Goal: Information Seeking & Learning: Learn about a topic

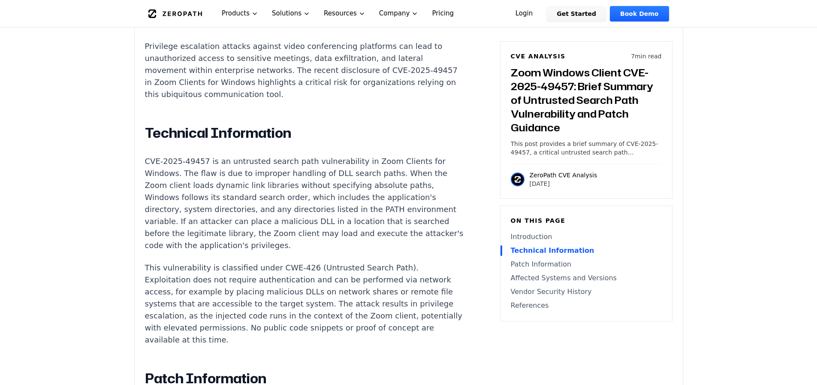
scroll to position [741, 0]
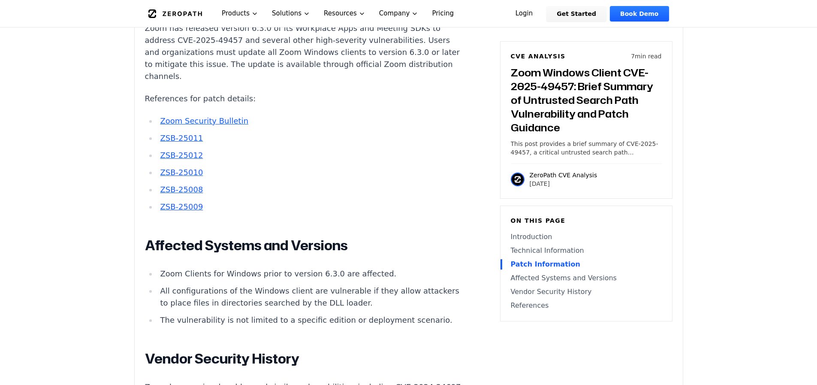
scroll to position [959, 0]
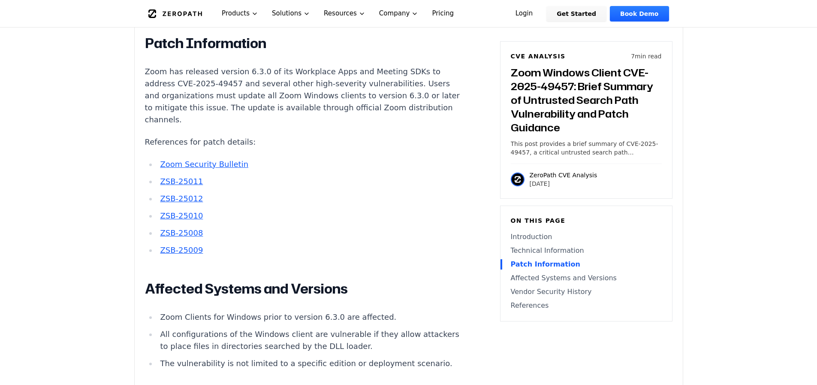
click at [310, 115] on p "Zoom has released version 6.3.0 of its Workplace Apps and Meeting SDKs to addre…" at bounding box center [304, 96] width 319 height 60
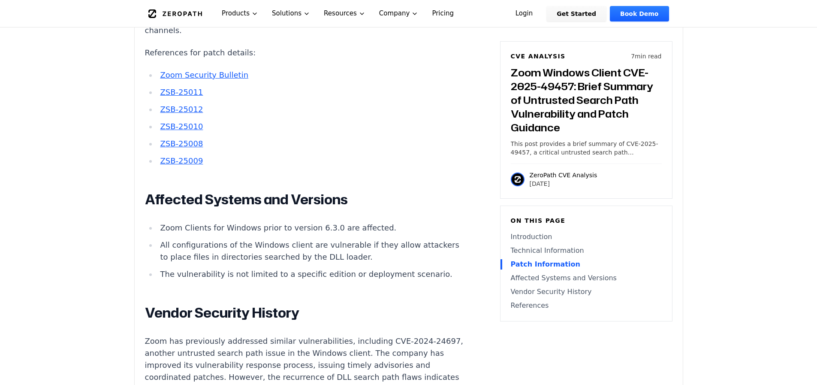
scroll to position [1090, 0]
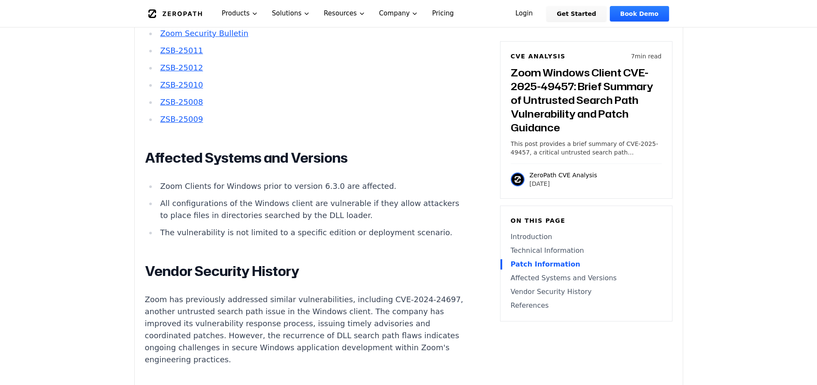
scroll to position [1090, 0]
click at [344, 293] on div "Introduction Privilege escalation attacks against video conferencing platforms …" at bounding box center [304, 65] width 319 height 1043
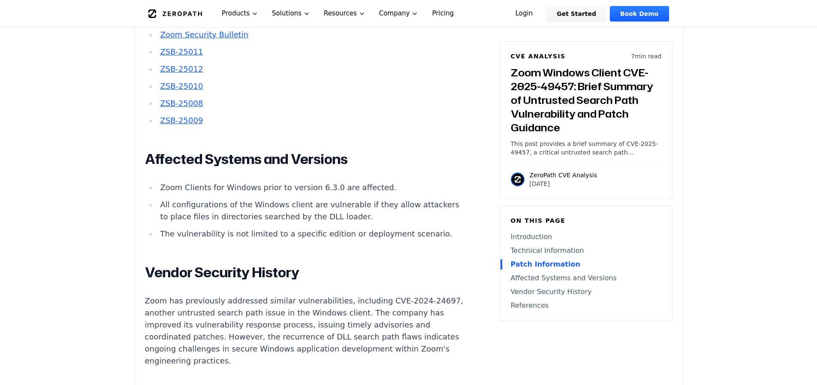
scroll to position [1090, 0]
